Goal: Information Seeking & Learning: Check status

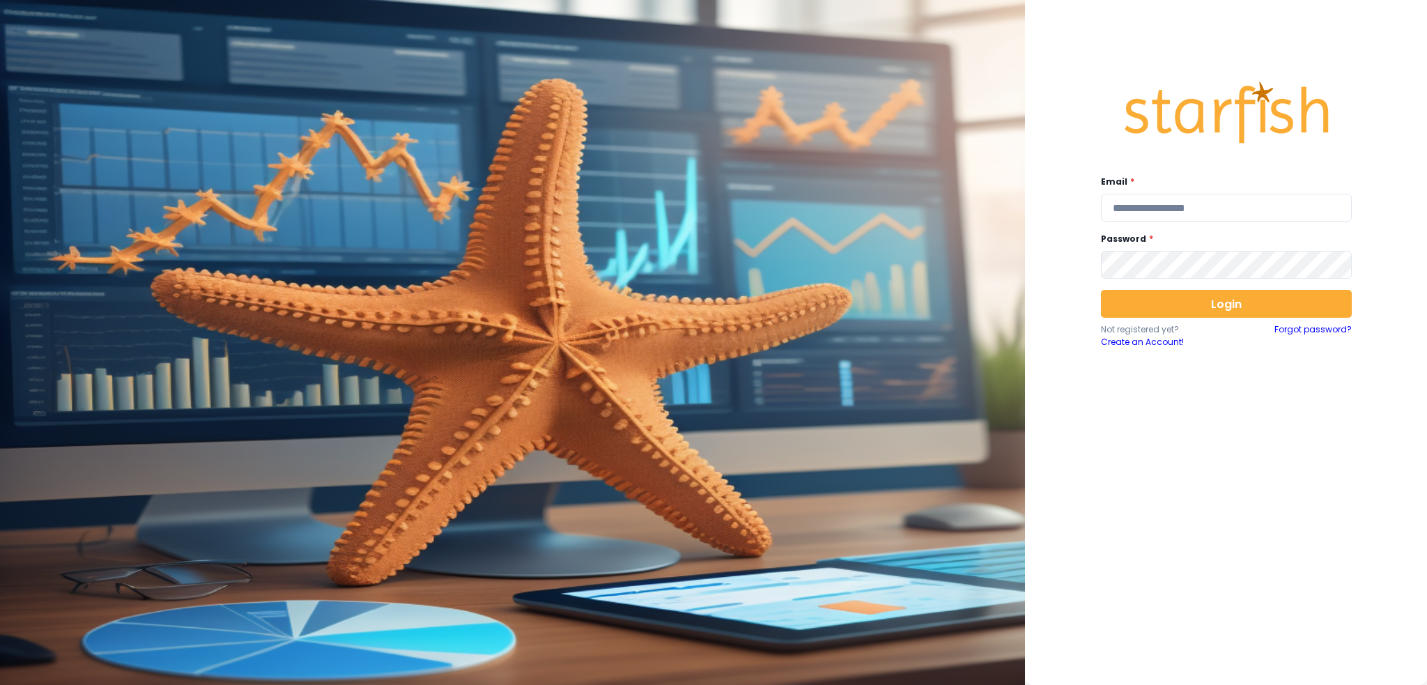
type input "**********"
click at [1145, 211] on input "**********" at bounding box center [1226, 208] width 251 height 28
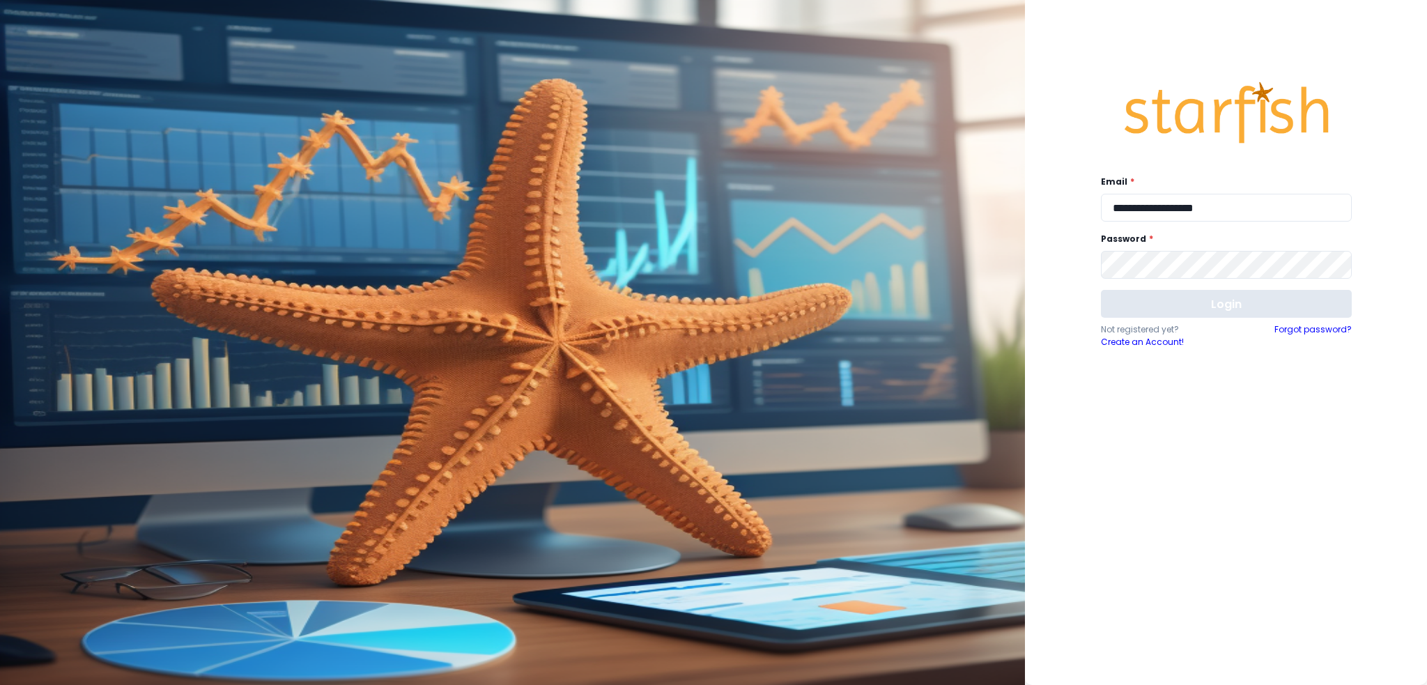
click at [1158, 297] on button "Login" at bounding box center [1226, 304] width 251 height 28
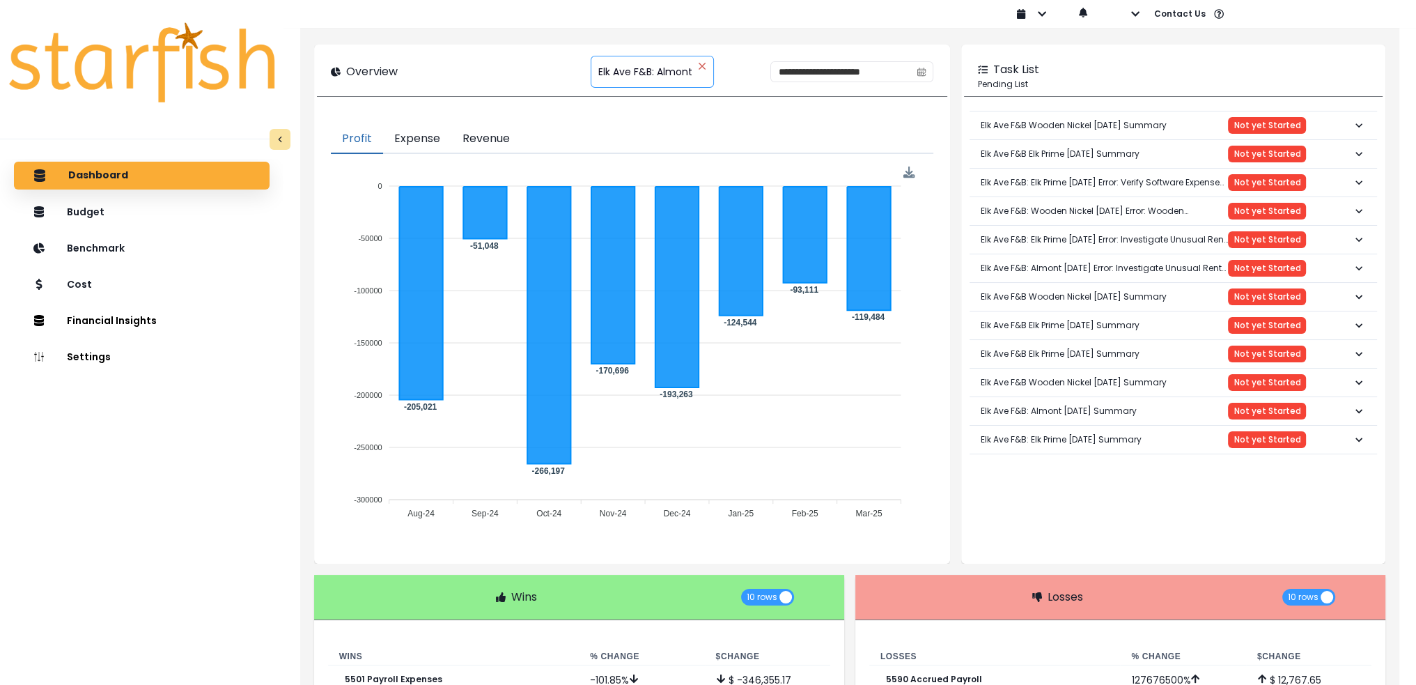
click at [698, 65] on icon "close" at bounding box center [702, 66] width 8 height 8
click at [699, 65] on icon "close" at bounding box center [702, 66] width 6 height 6
click at [598, 82] on span "Elk Ave F&B: Almont" at bounding box center [645, 71] width 94 height 29
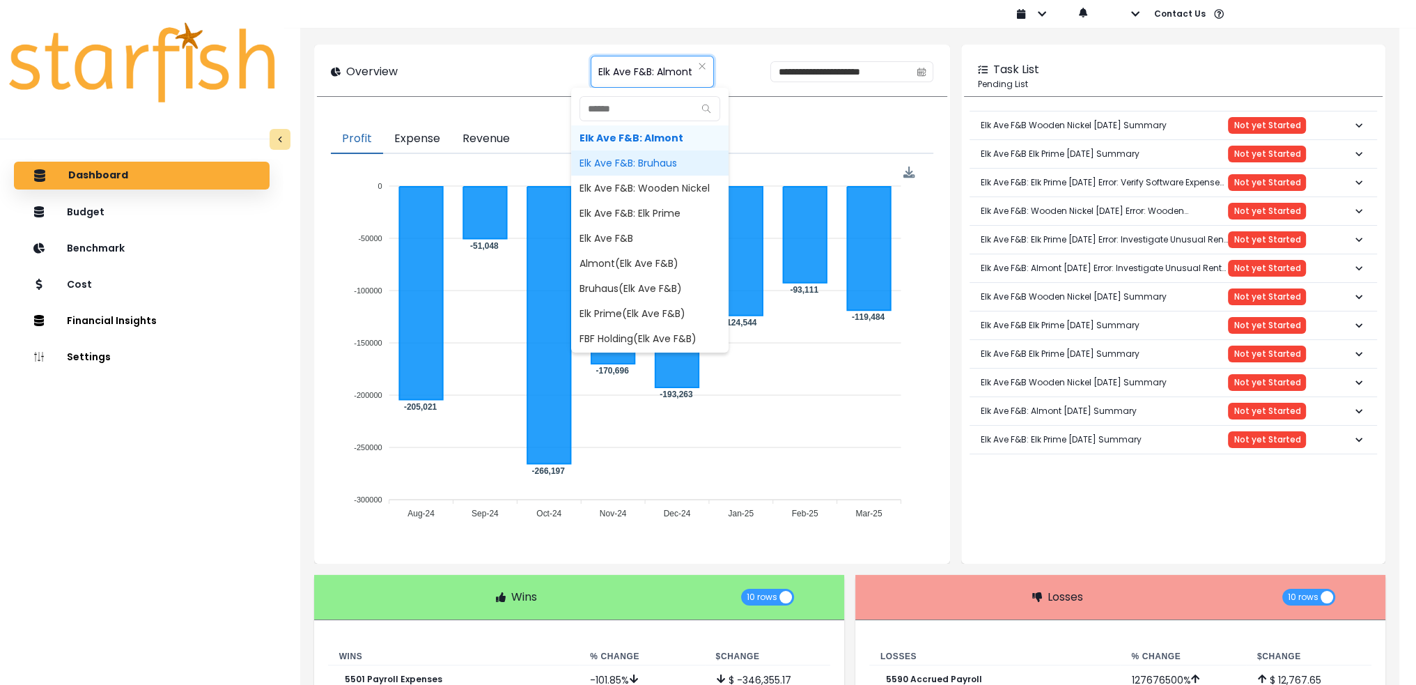
click at [596, 157] on span "Elk Ave F&B: Bruhaus" at bounding box center [649, 162] width 157 height 25
type input "**********"
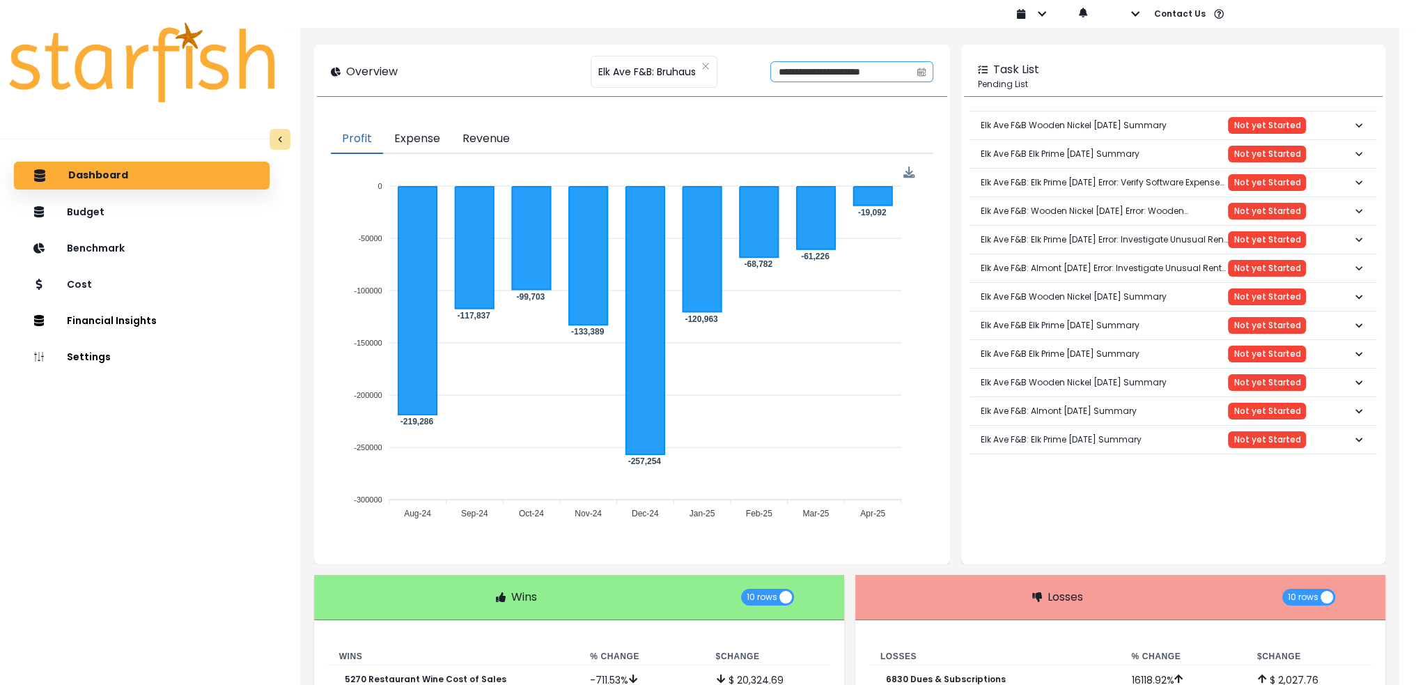
click at [920, 74] on icon "calendar" at bounding box center [921, 72] width 8 height 4
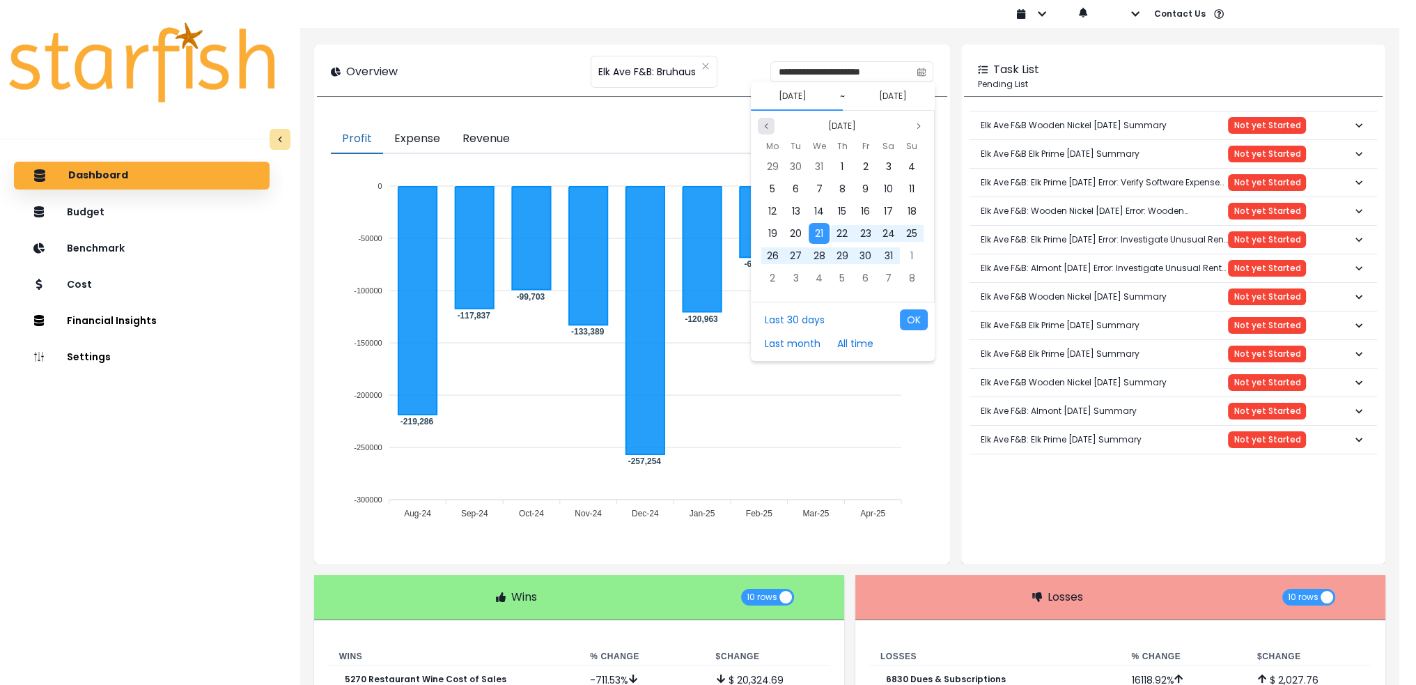
click at [767, 125] on icon "page previous" at bounding box center [766, 126] width 8 height 8
click at [772, 165] on span "1" at bounding box center [772, 167] width 3 height 14
click at [899, 98] on button "[DATE]" at bounding box center [893, 96] width 39 height 17
click at [837, 169] on div "31" at bounding box center [842, 166] width 21 height 21
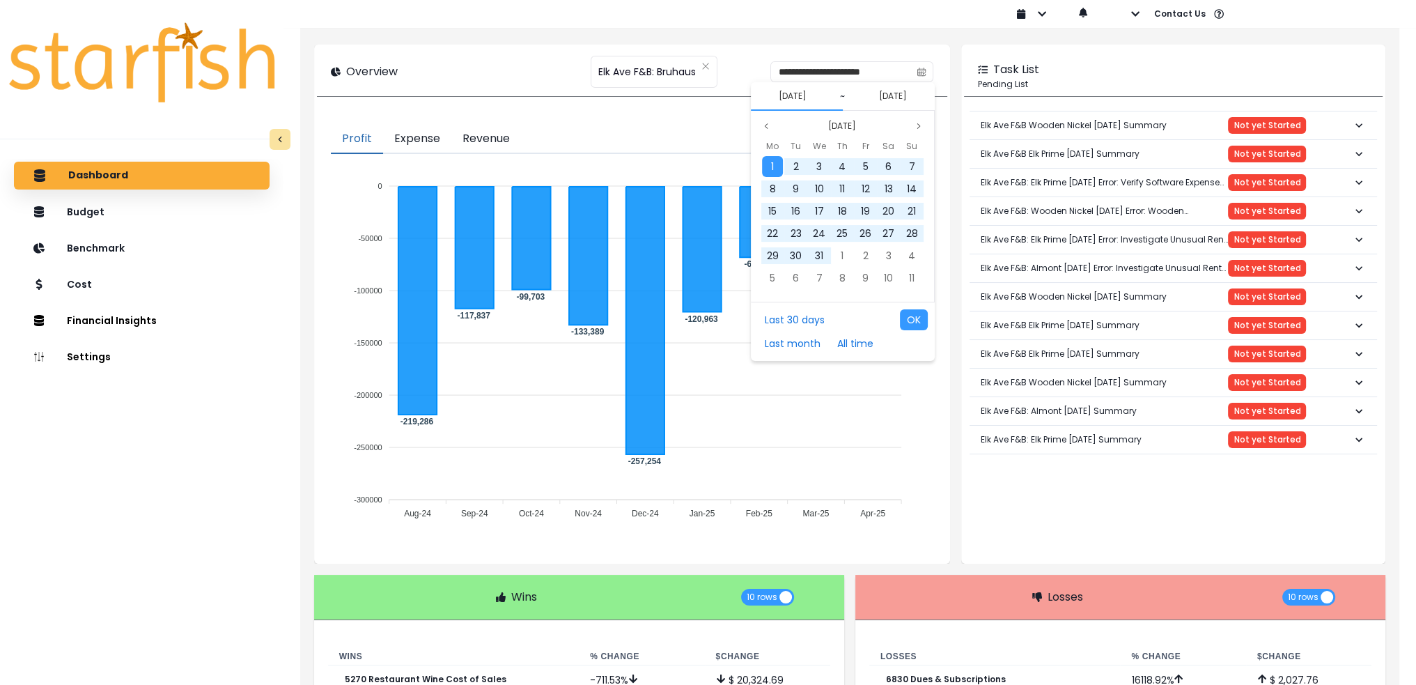
click at [784, 98] on button "[DATE]" at bounding box center [792, 96] width 39 height 17
click at [768, 168] on div "1" at bounding box center [772, 166] width 21 height 21
click at [842, 249] on span "31" at bounding box center [842, 256] width 8 height 14
click at [907, 319] on button "OK" at bounding box center [914, 319] width 28 height 21
type input "**********"
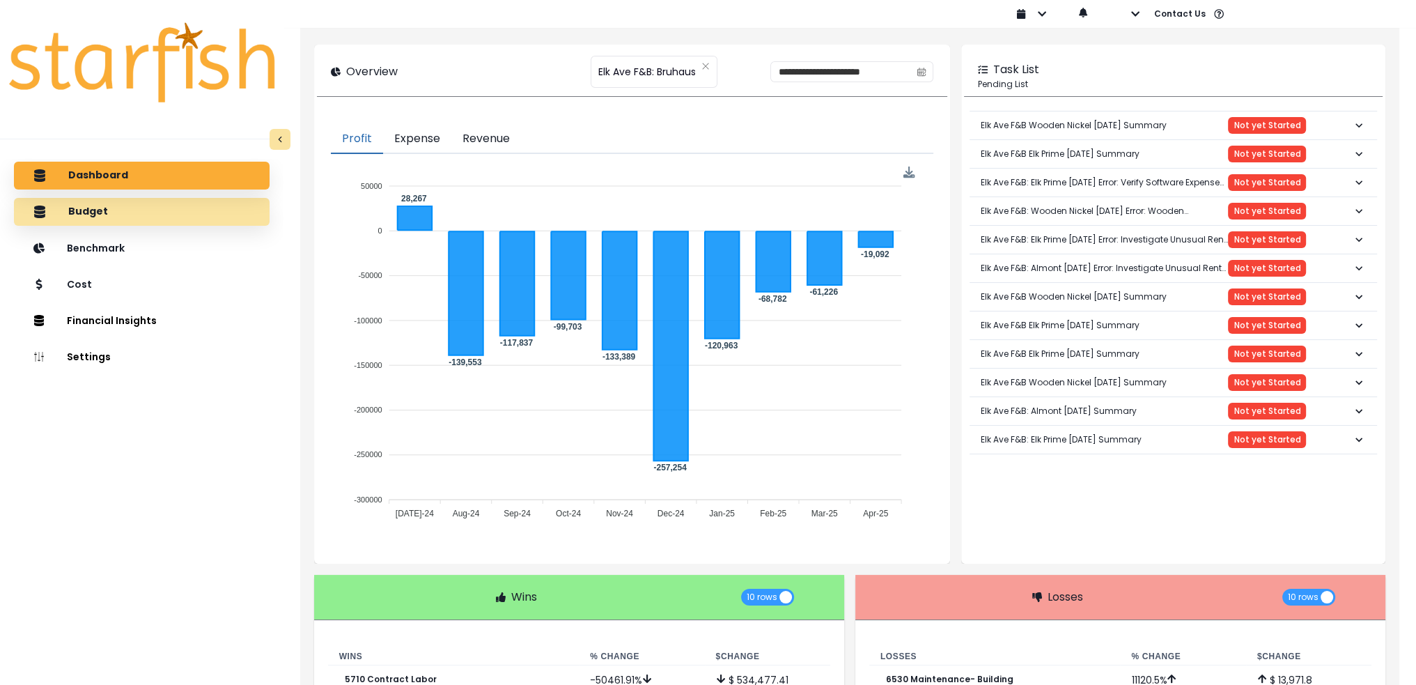
click at [85, 221] on div "Budget" at bounding box center [141, 211] width 233 height 29
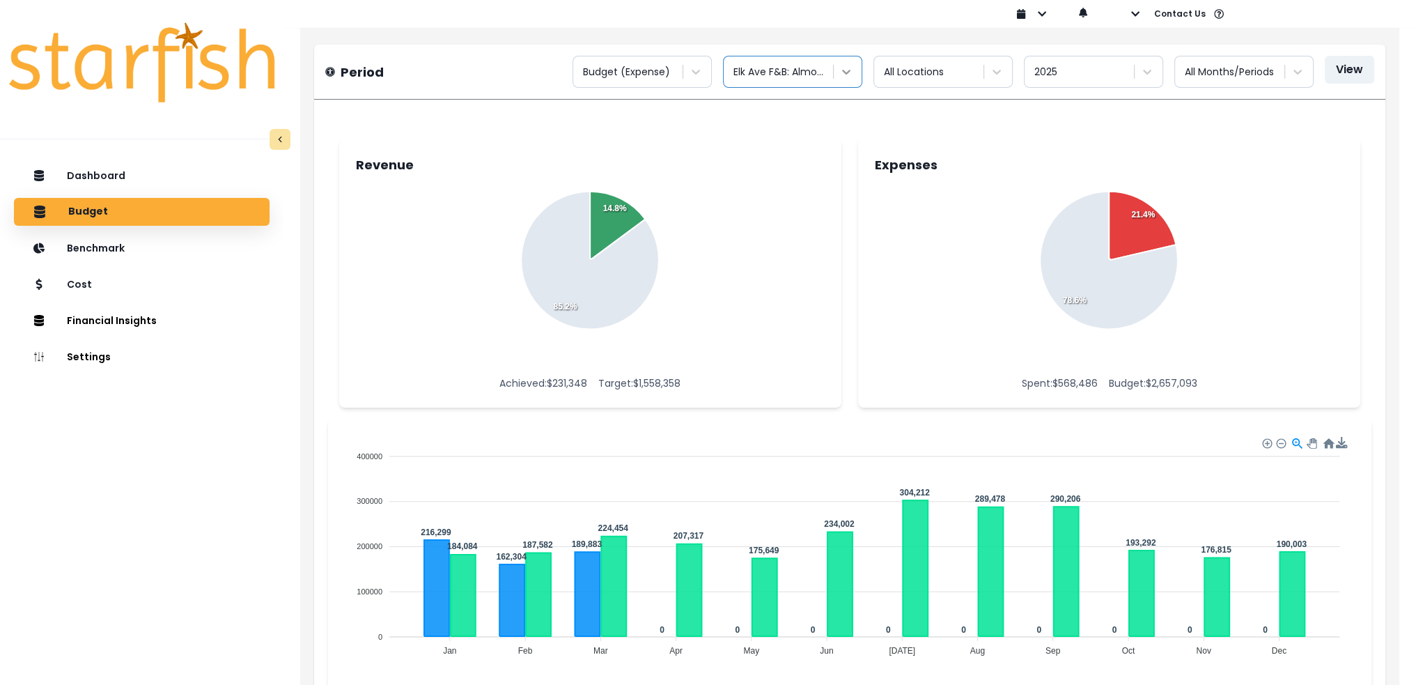
click at [850, 77] on icon at bounding box center [846, 72] width 14 height 14
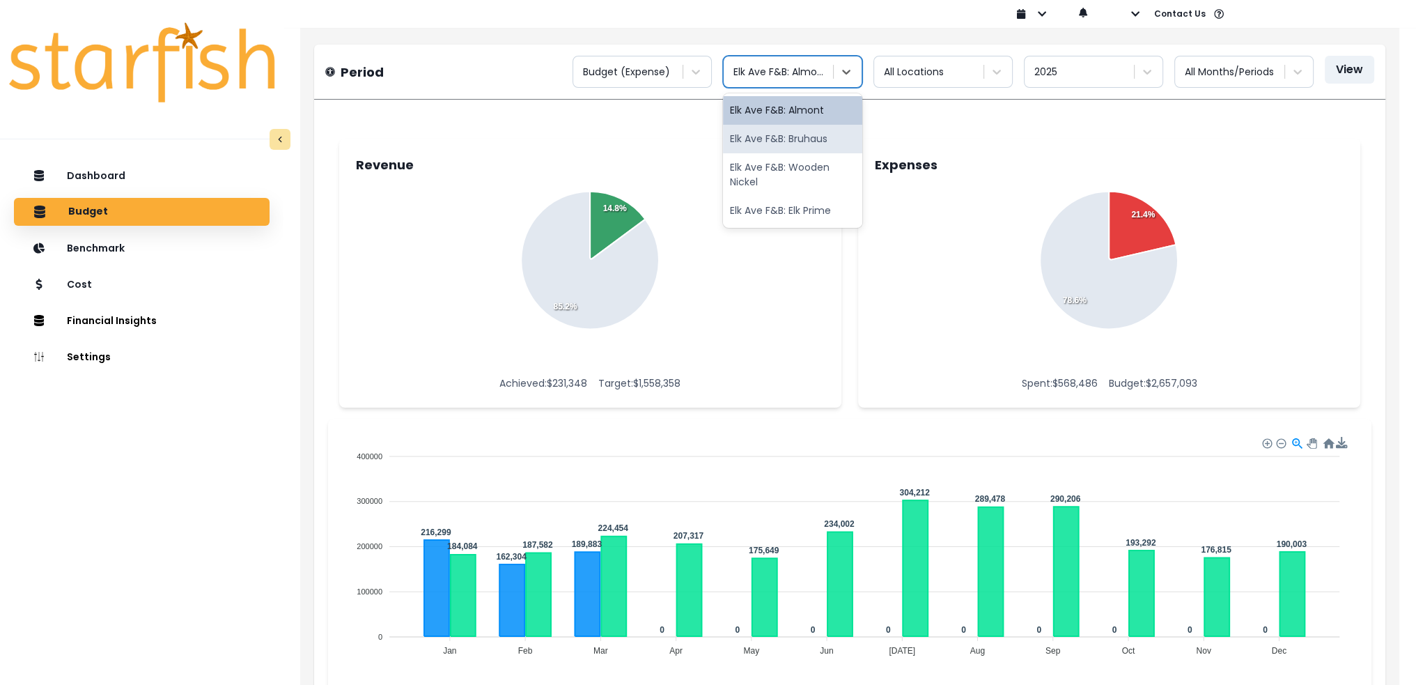
click at [825, 133] on div "Elk Ave F&B: Bruhaus" at bounding box center [792, 139] width 139 height 29
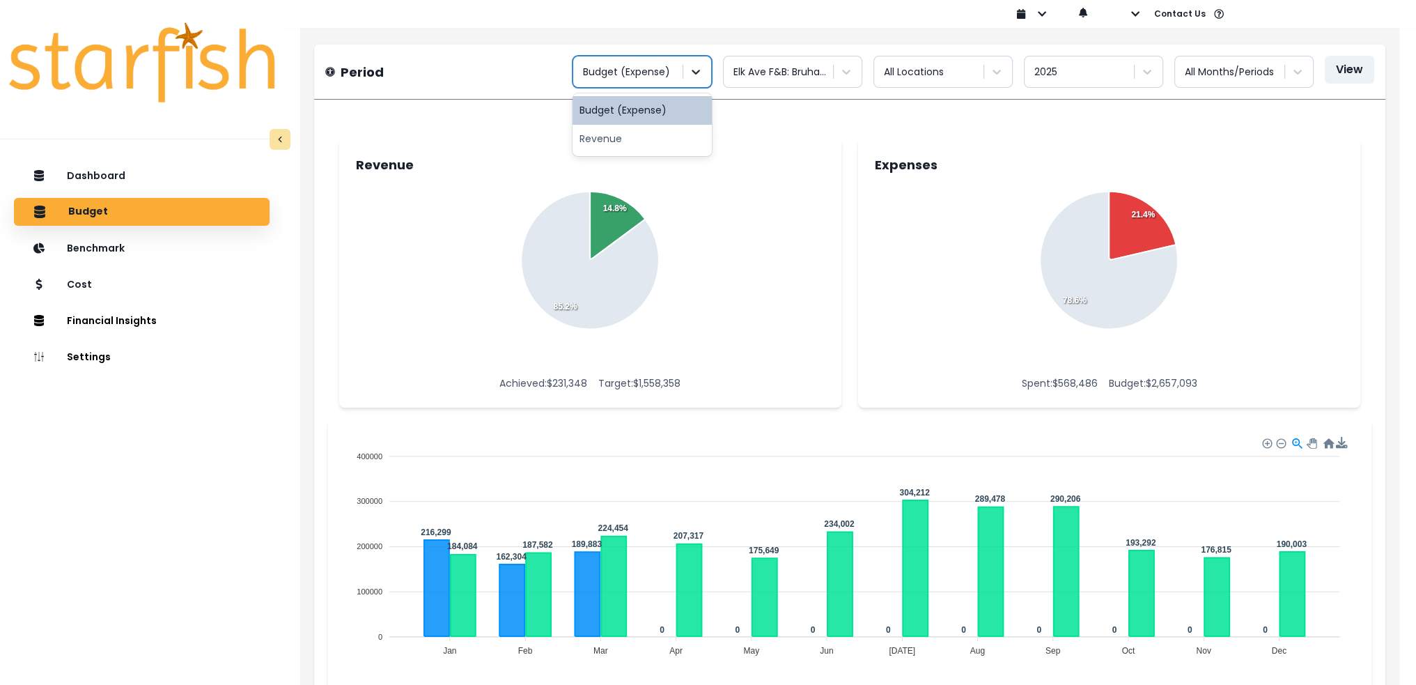
click at [690, 72] on icon at bounding box center [696, 72] width 14 height 14
click at [676, 105] on div "Budget (Expense)" at bounding box center [642, 110] width 139 height 29
click at [989, 69] on div at bounding box center [996, 71] width 25 height 25
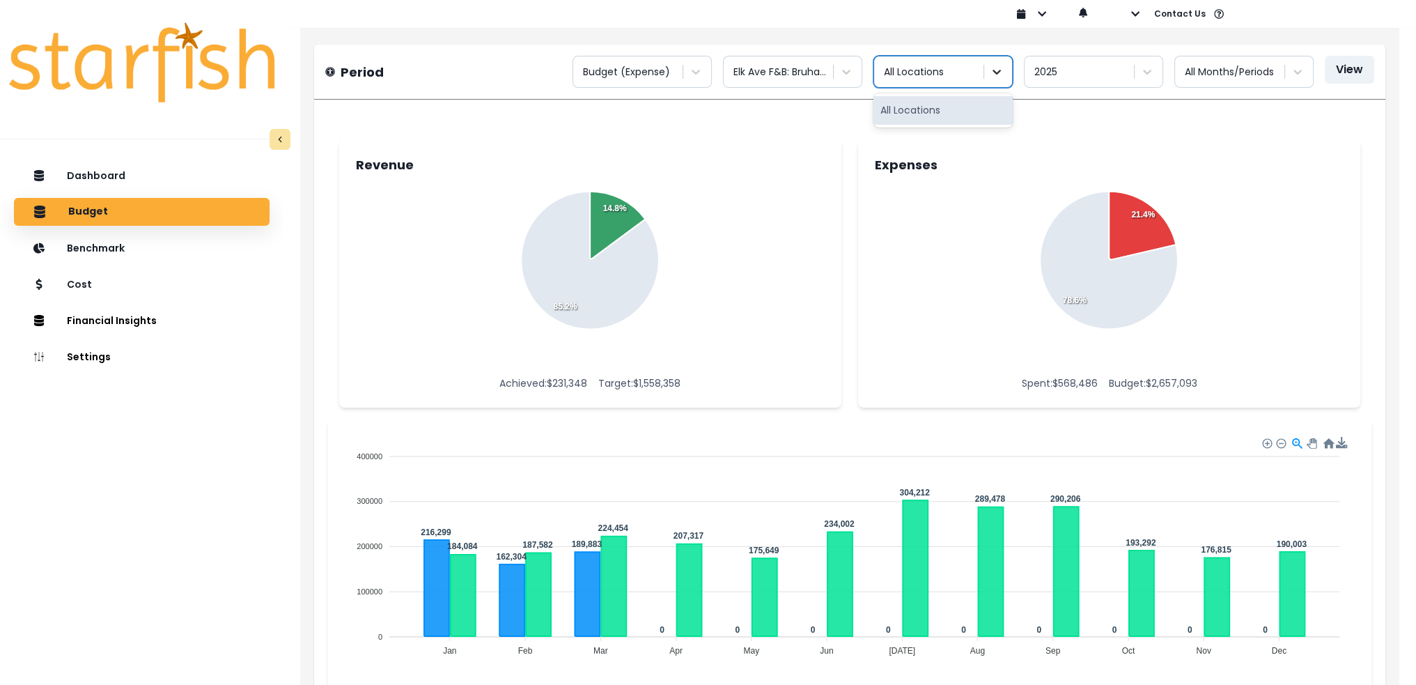
click at [989, 69] on div at bounding box center [996, 71] width 25 height 25
click at [1335, 70] on button "View" at bounding box center [1349, 70] width 49 height 28
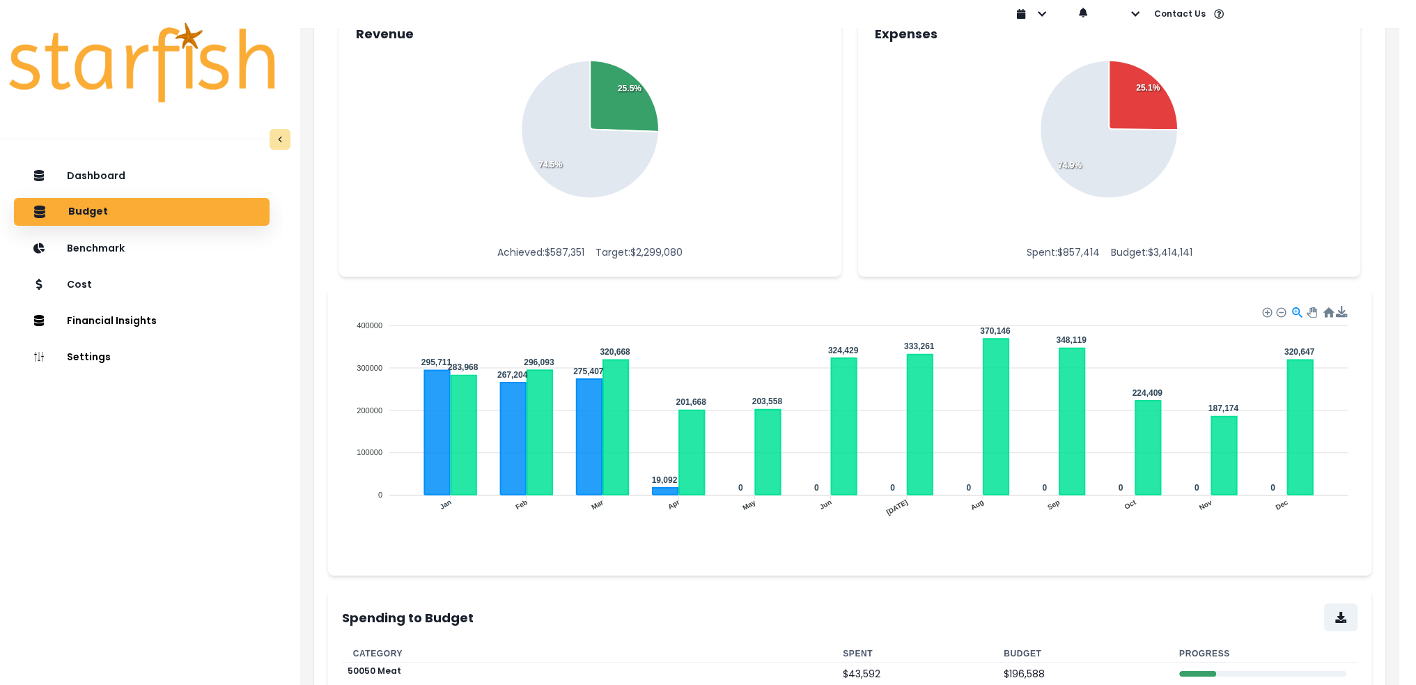
scroll to position [139, 0]
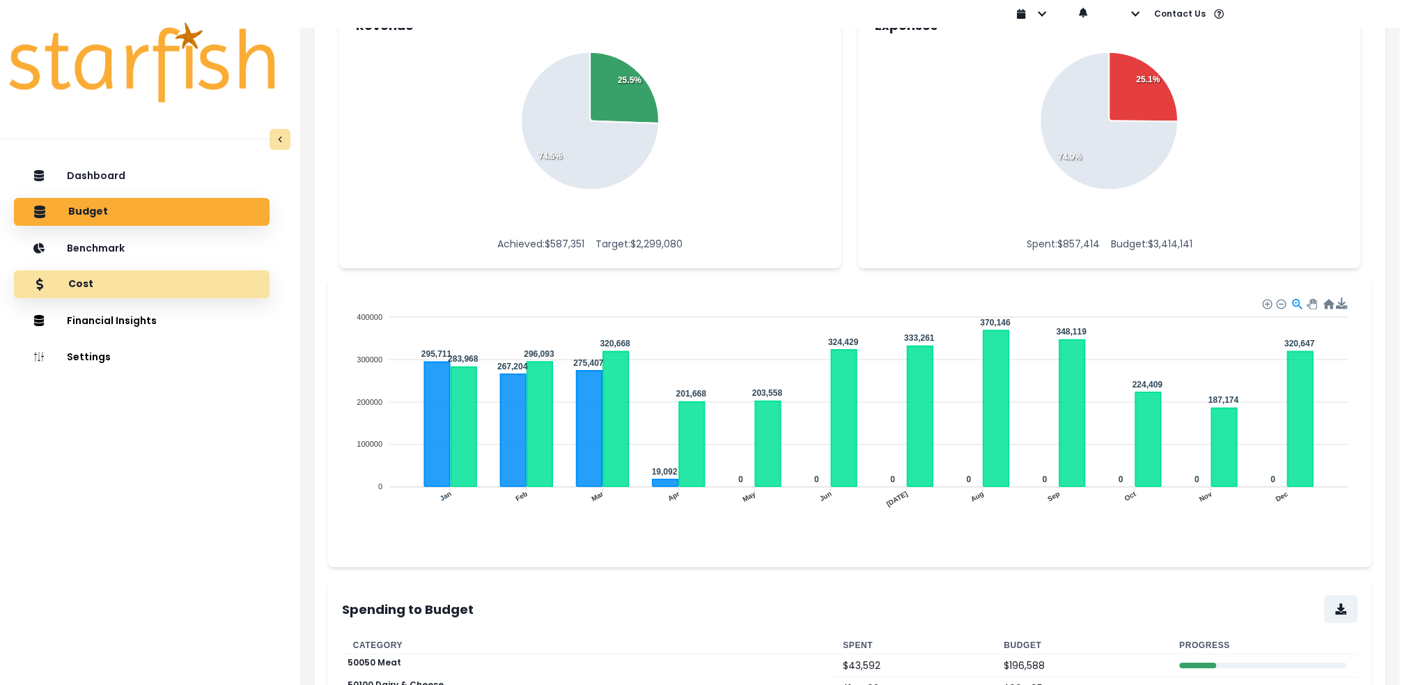
click at [78, 288] on p "Cost" at bounding box center [80, 284] width 25 height 13
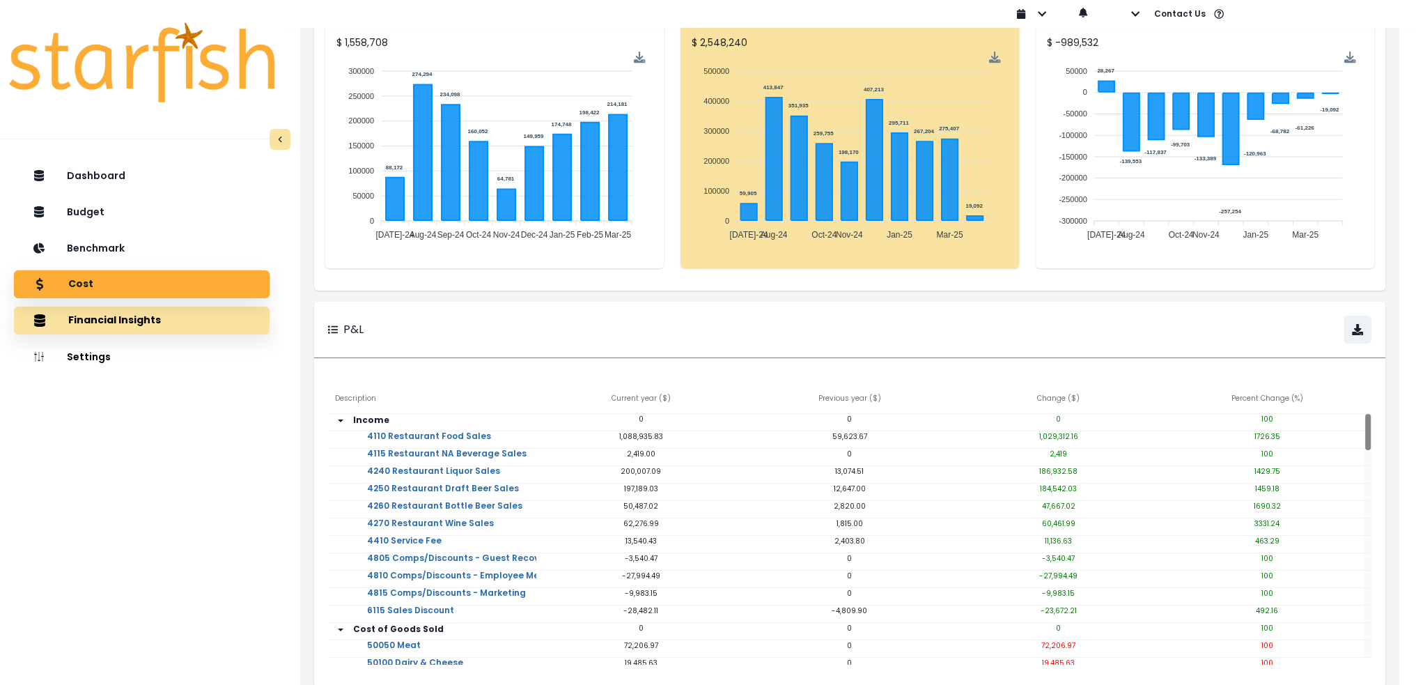
scroll to position [0, 0]
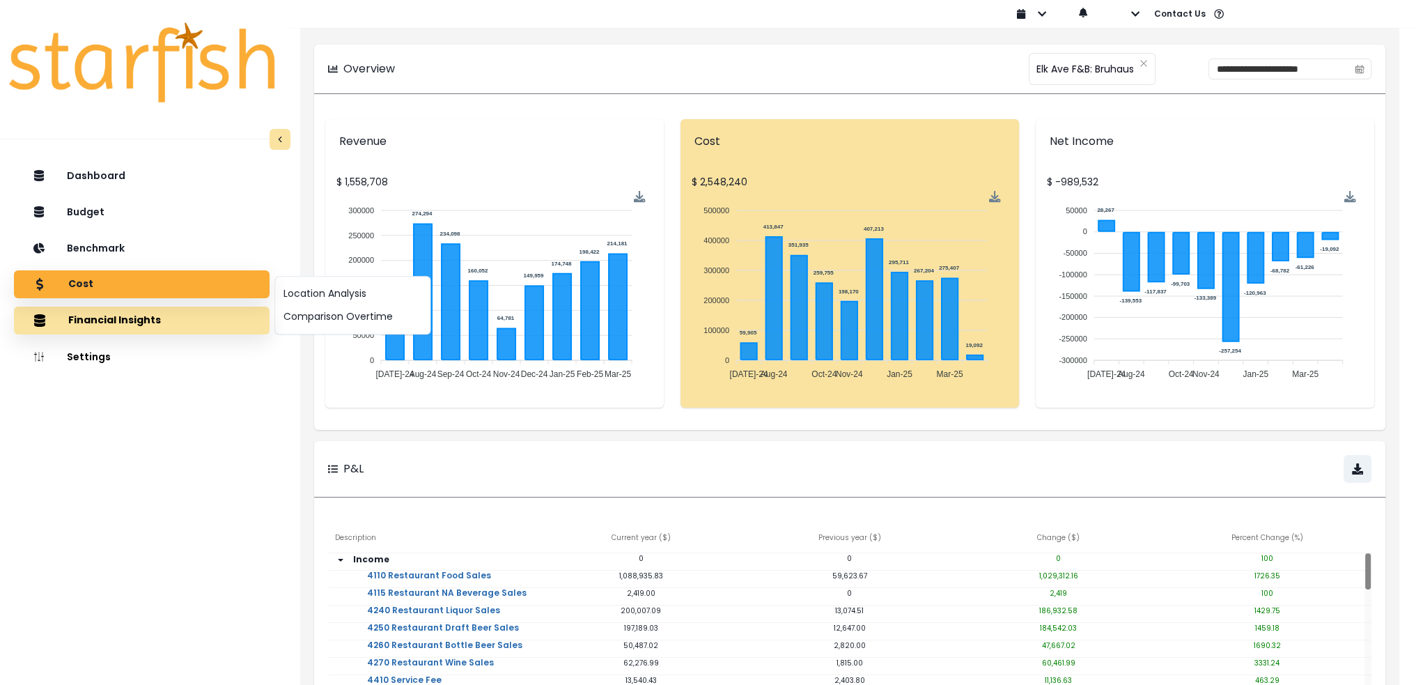
click at [79, 322] on button "Financial Insights" at bounding box center [142, 321] width 256 height 28
